Goal: Task Accomplishment & Management: Manage account settings

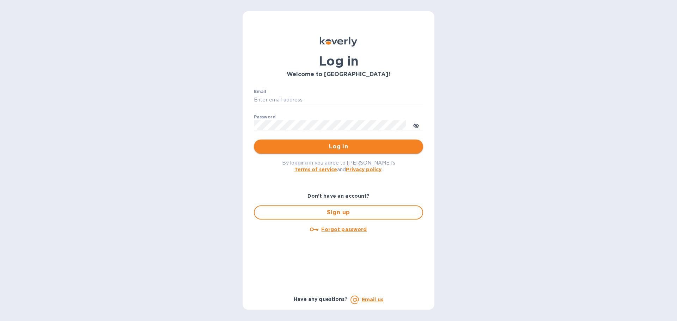
type input "[PERSON_NAME][EMAIL_ADDRESS][DOMAIN_NAME]"
click at [343, 146] on span "Log in" at bounding box center [339, 147] width 158 height 8
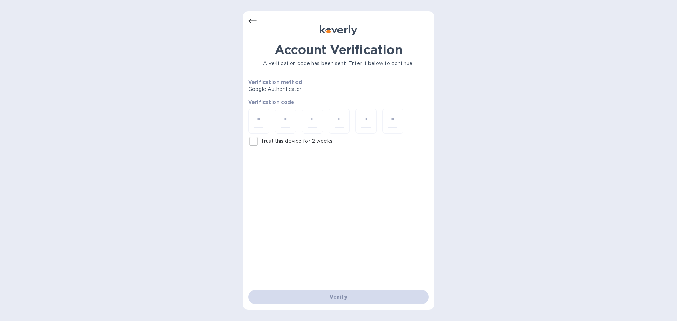
click at [255, 141] on input "Trust this device for 2 weeks" at bounding box center [253, 141] width 15 height 15
checkbox input "true"
click at [254, 121] on input "number" at bounding box center [258, 121] width 9 height 13
type input "3"
type input "6"
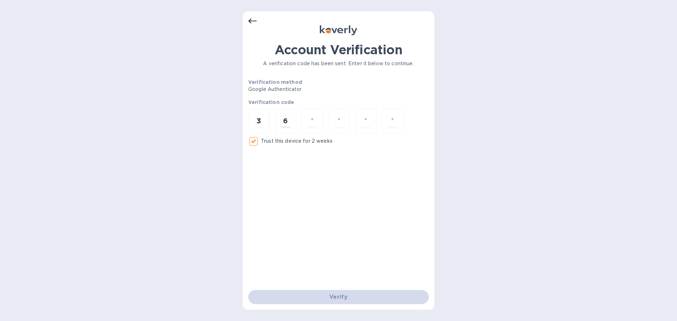
type input "7"
type input "2"
type input "3"
type input "1"
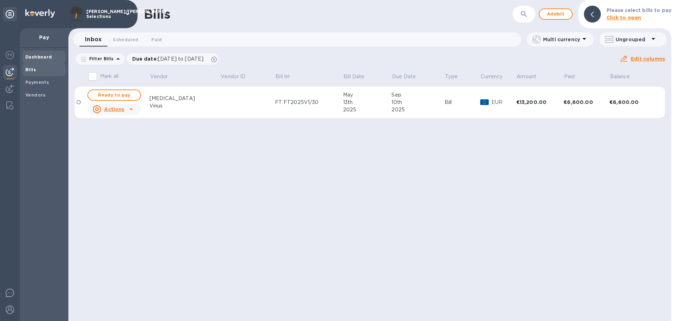
click at [37, 54] on b "Dashboard" at bounding box center [38, 56] width 27 height 5
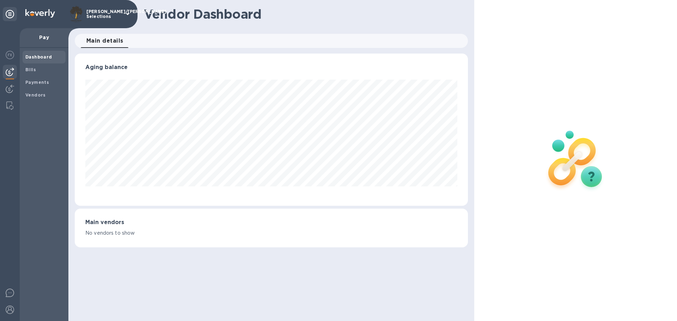
scroll to position [152, 393]
